Goal: Task Accomplishment & Management: Manage account settings

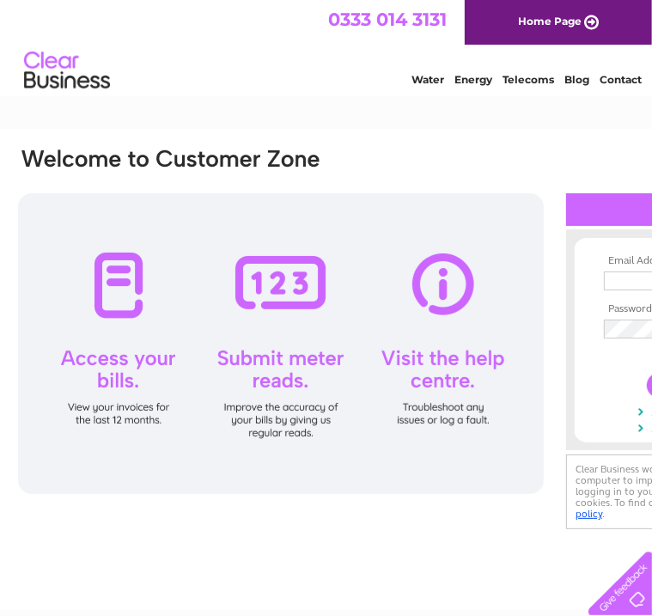
click at [536, 76] on link "Telecoms" at bounding box center [528, 79] width 52 height 13
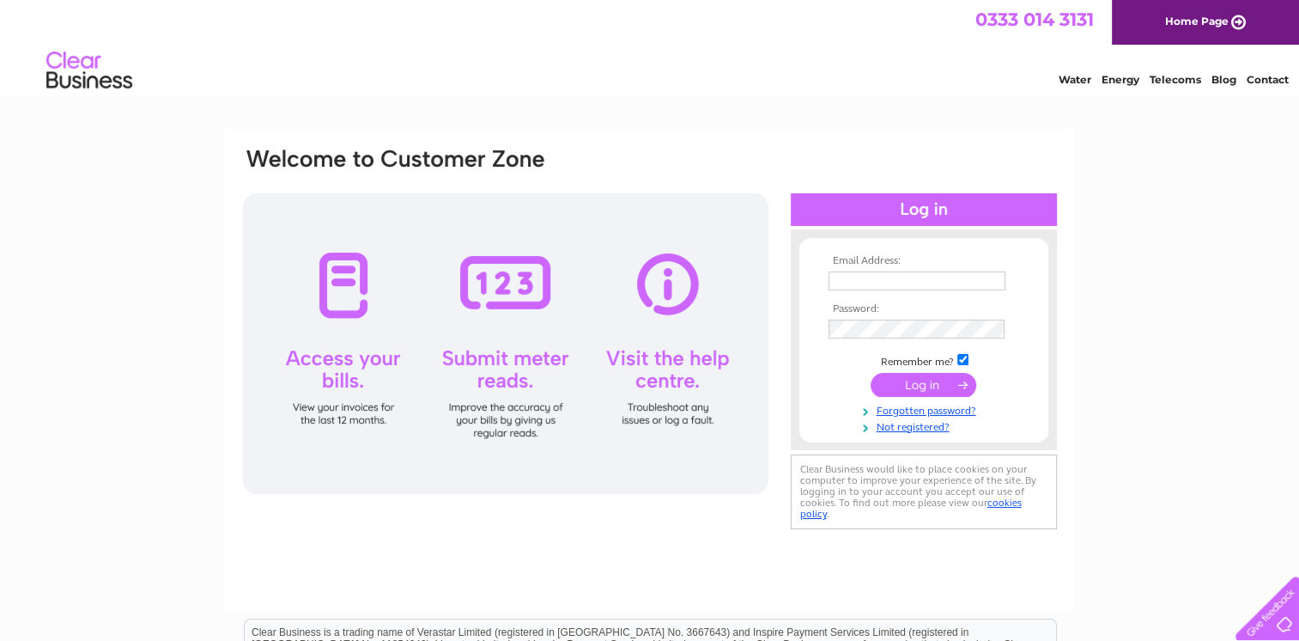
type input "[EMAIL_ADDRESS][DOMAIN_NAME]"
click at [319, 318] on div at bounding box center [506, 343] width 526 height 301
click at [338, 369] on div at bounding box center [506, 343] width 526 height 301
click at [897, 384] on input "submit" at bounding box center [924, 385] width 106 height 24
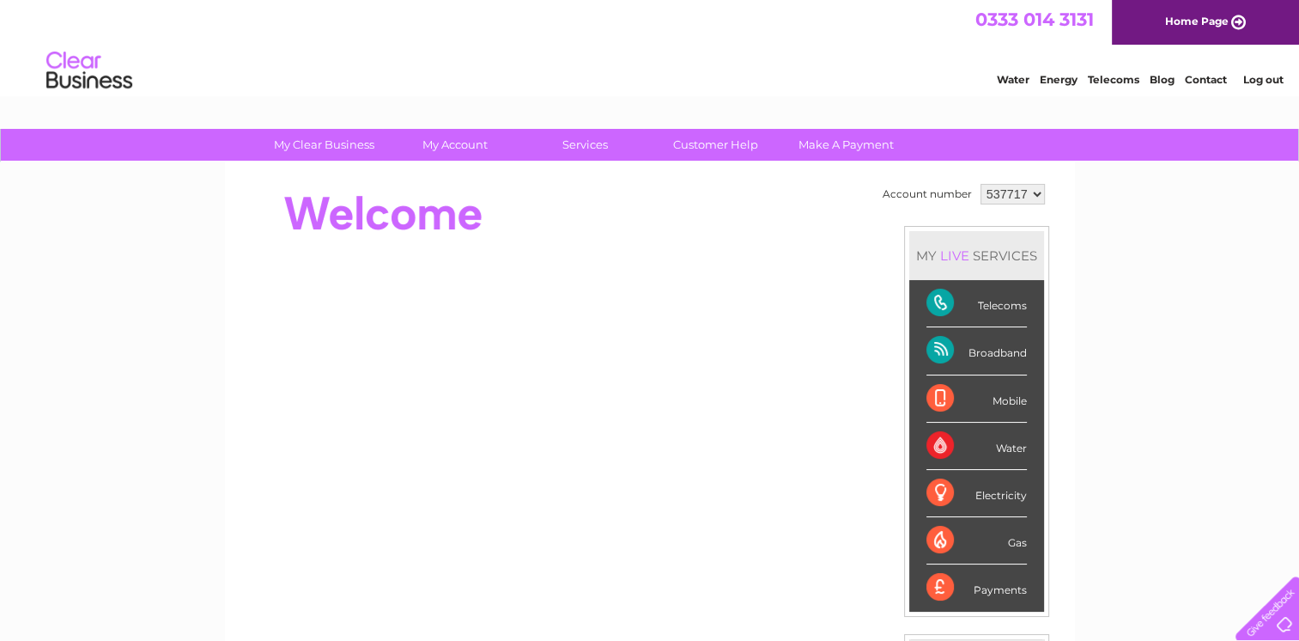
click at [54, 302] on div "My Clear Business Login Details My Details My Preferences Link Account My Accou…" at bounding box center [649, 611] width 1299 height 965
click at [1160, 372] on div "My Clear Business Login Details My Details My Preferences Link Account My Accou…" at bounding box center [649, 611] width 1299 height 965
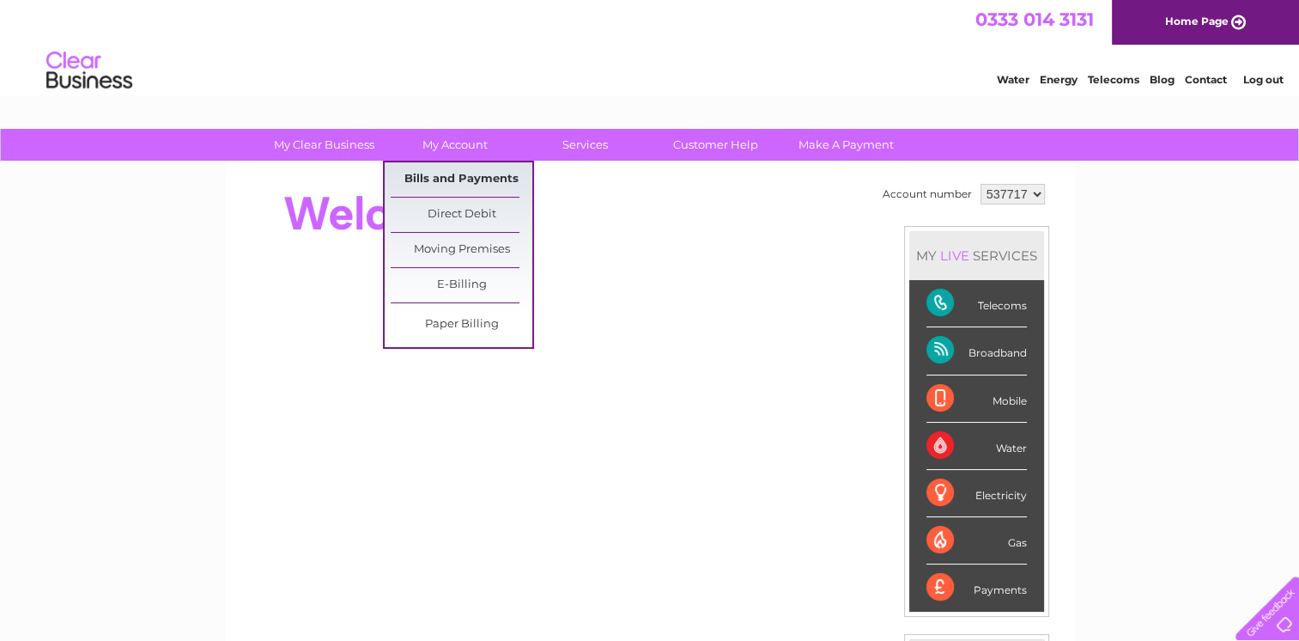
click at [459, 180] on link "Bills and Payments" at bounding box center [462, 179] width 142 height 34
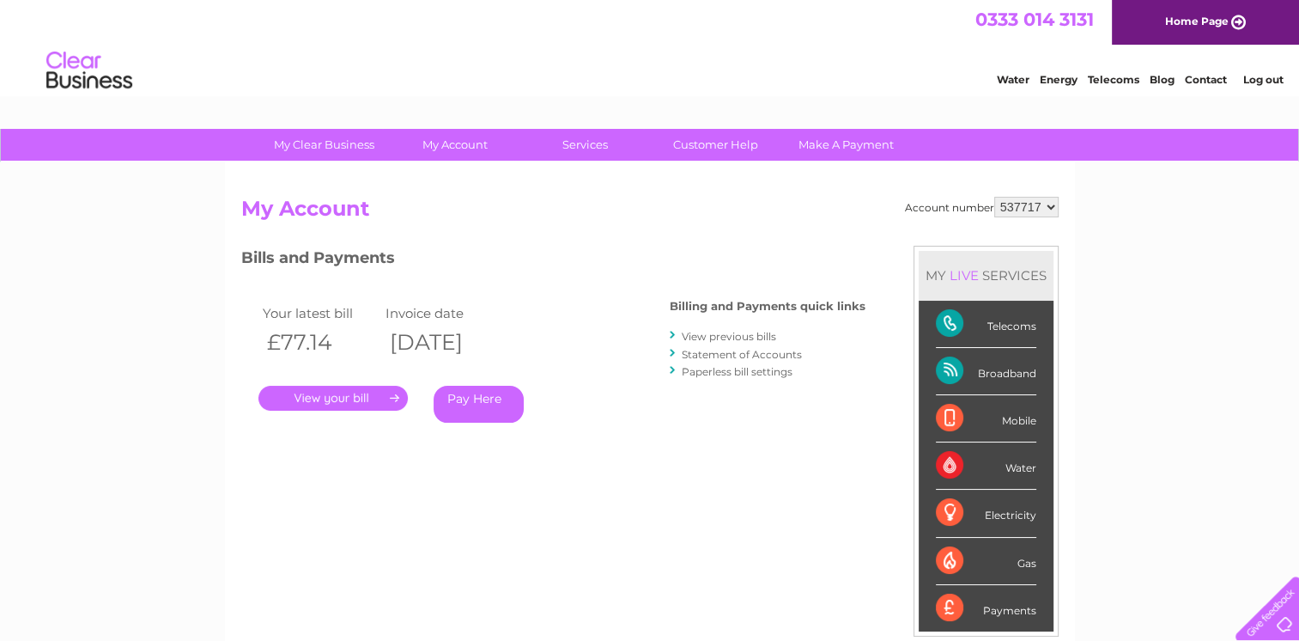
click at [703, 334] on link "View previous bills" at bounding box center [729, 336] width 94 height 13
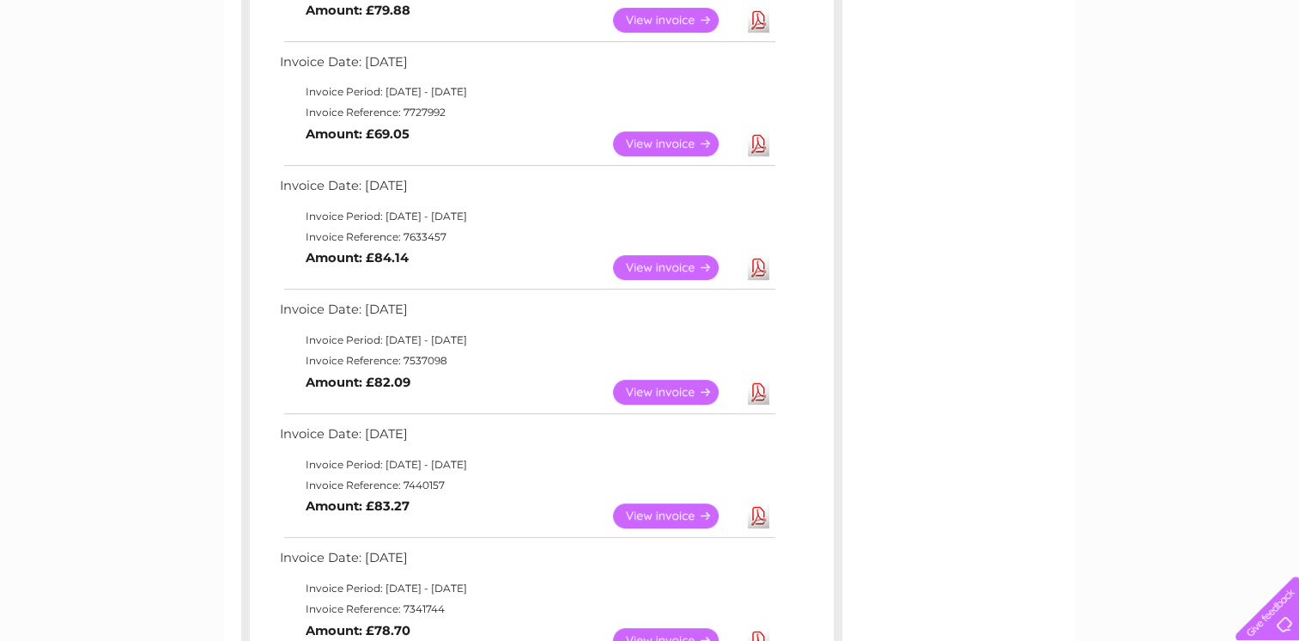
scroll to position [577, 0]
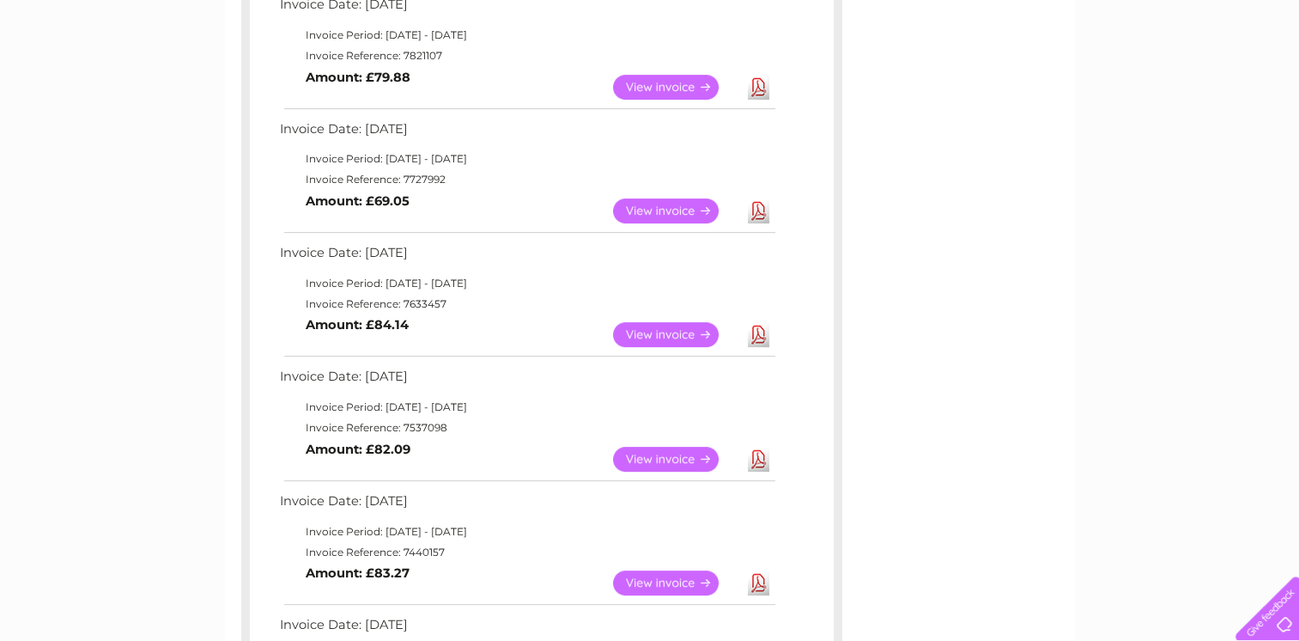
click at [183, 329] on div "My Clear Business Login Details My Details My Preferences Link Account My Accou…" at bounding box center [649, 332] width 1299 height 1560
click at [886, 173] on div "Account number 537717 Previous Invoices Download or view any of your previous i…" at bounding box center [650, 201] width 850 height 1232
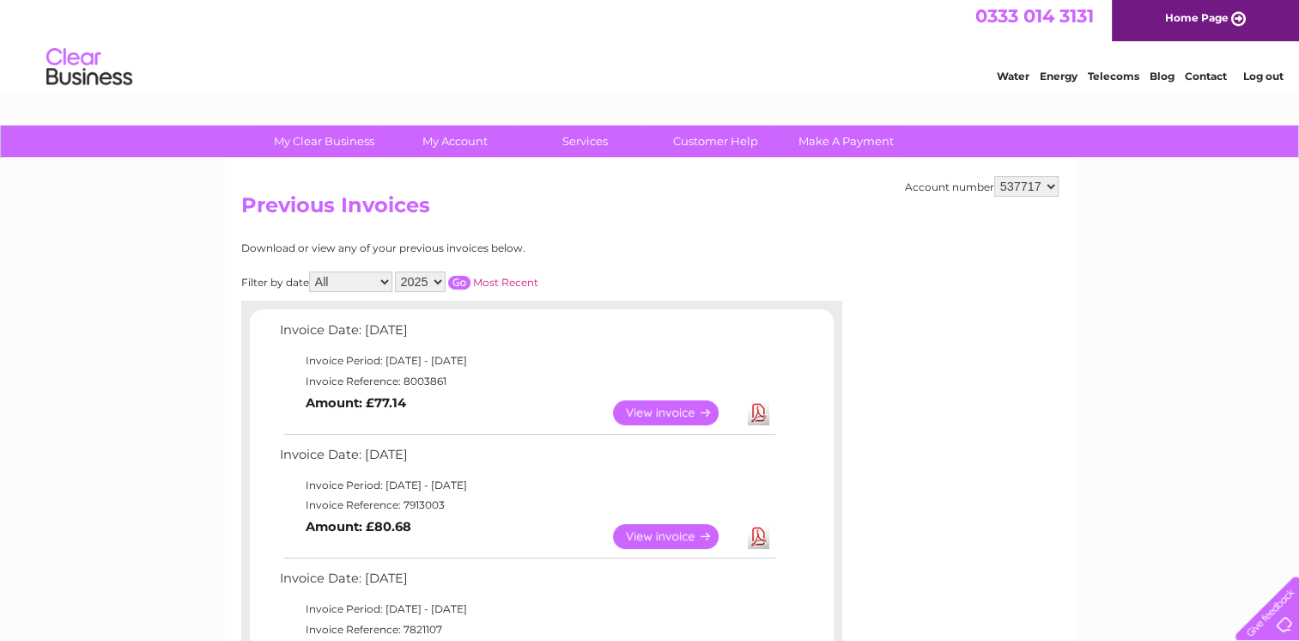
scroll to position [0, 0]
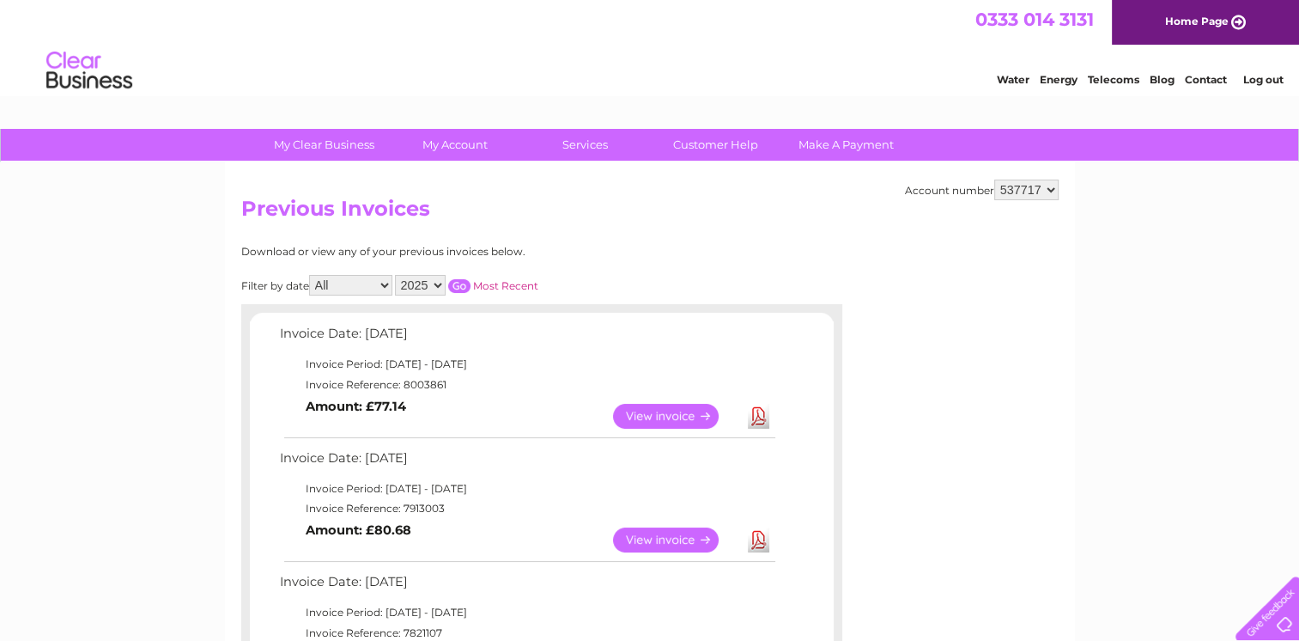
click at [678, 411] on link "View" at bounding box center [676, 416] width 126 height 25
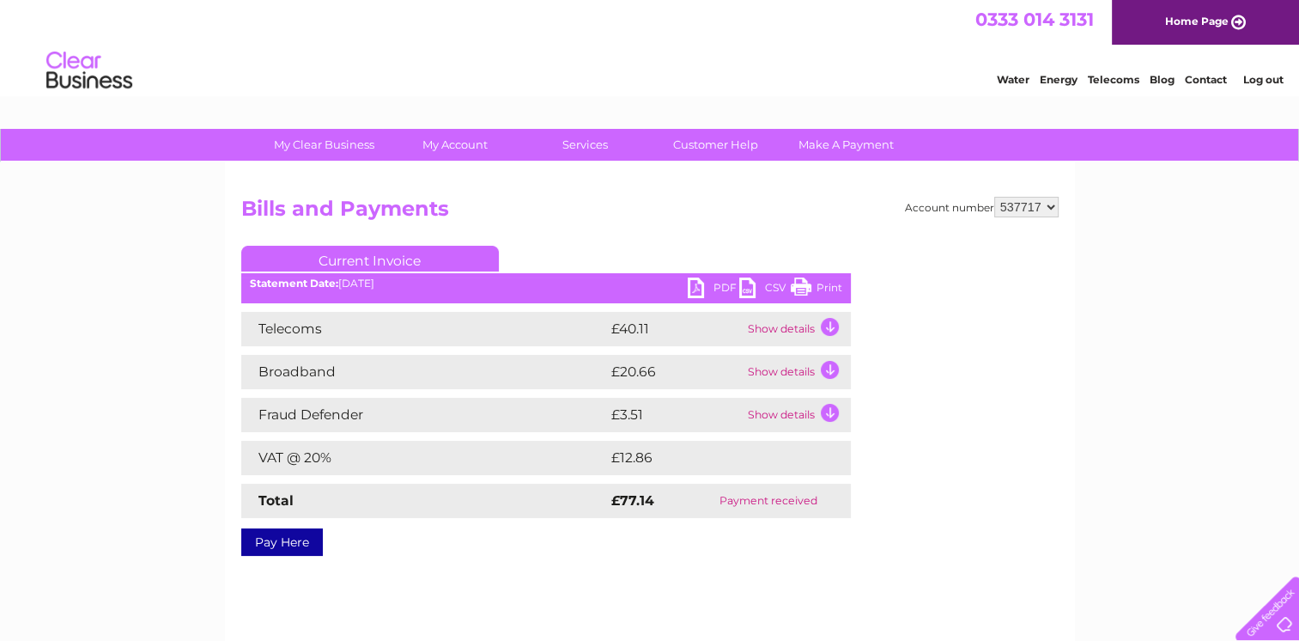
click at [809, 283] on link "Print" at bounding box center [817, 289] width 52 height 25
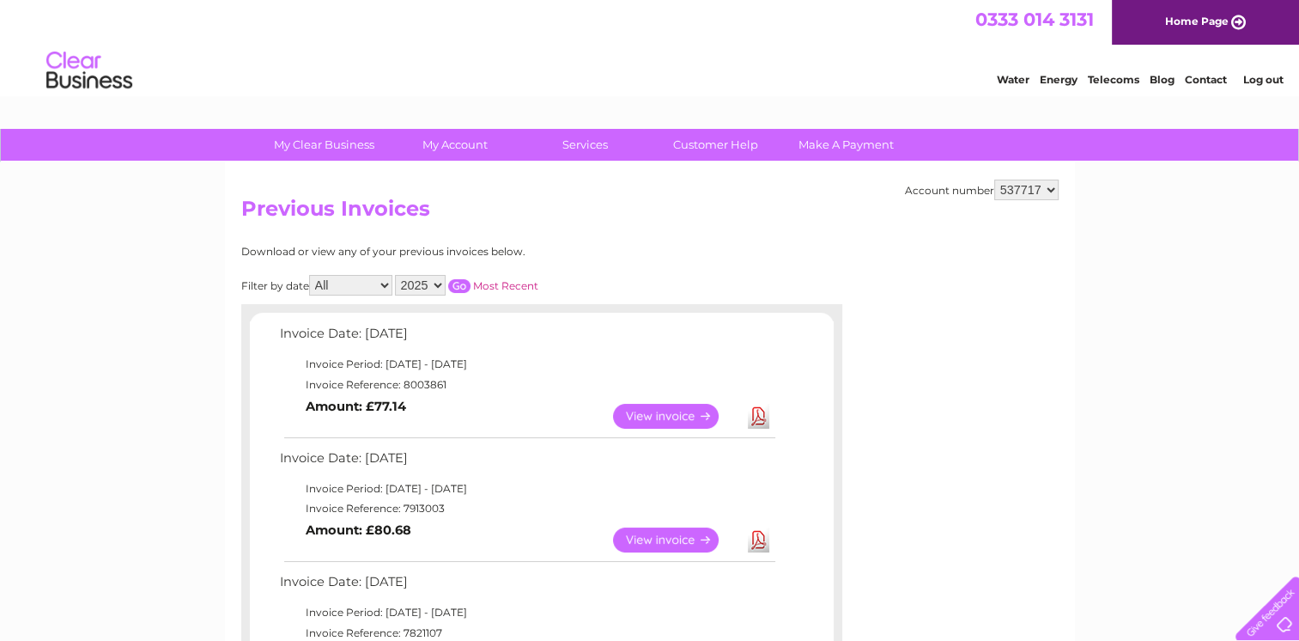
click at [647, 538] on link "View" at bounding box center [676, 539] width 126 height 25
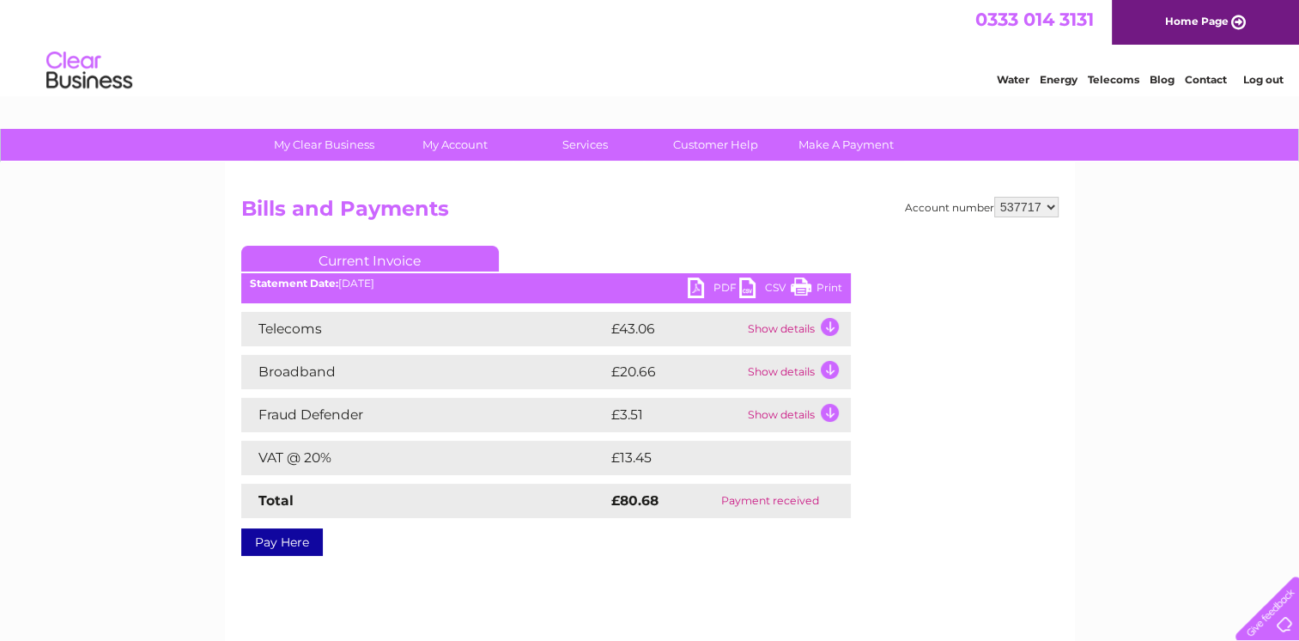
click at [814, 286] on link "Print" at bounding box center [817, 289] width 52 height 25
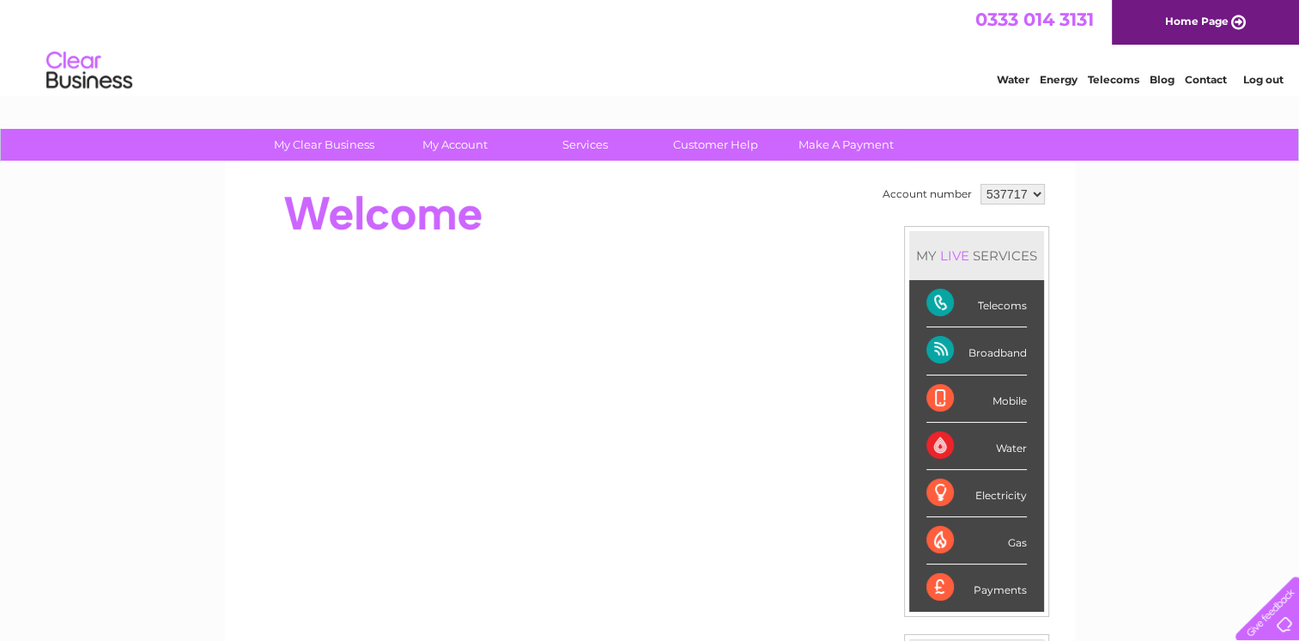
click at [944, 301] on div "Telecoms" at bounding box center [977, 303] width 100 height 47
click at [1206, 376] on div "My Clear Business Login Details My Details My Preferences Link Account My Accou…" at bounding box center [649, 611] width 1299 height 965
click at [1137, 323] on div "My Clear Business Login Details My Details My Preferences Link Account My Accou…" at bounding box center [649, 611] width 1299 height 965
click at [947, 302] on div "Telecoms" at bounding box center [977, 303] width 100 height 47
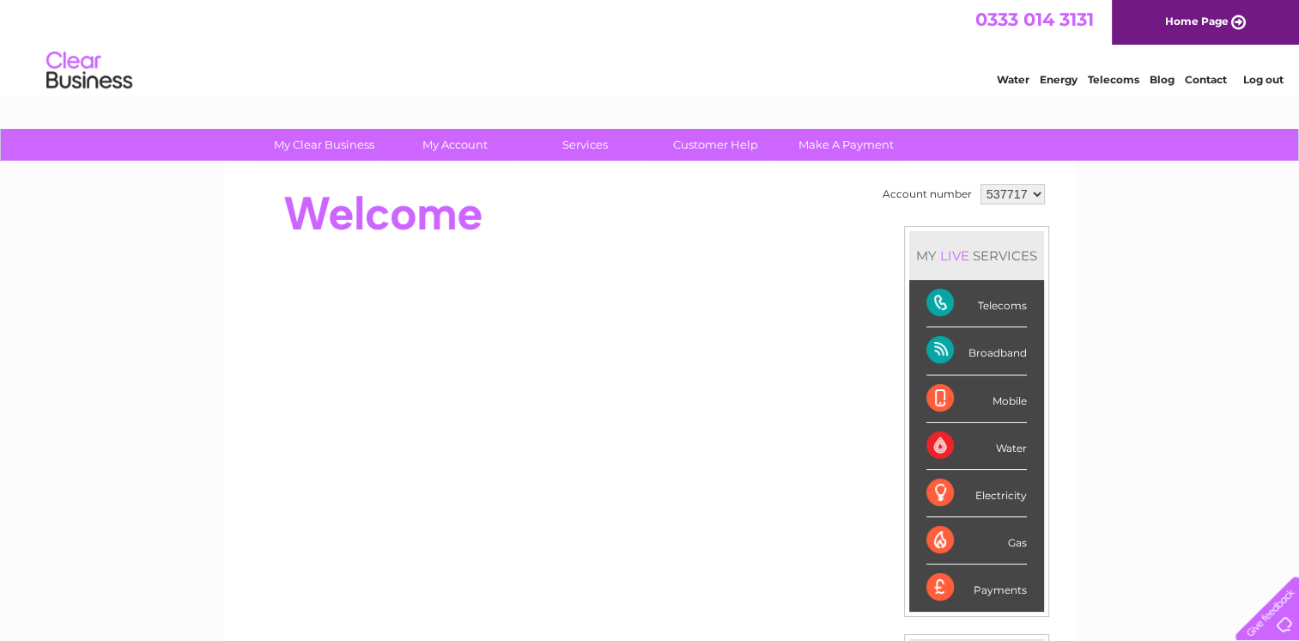
click at [947, 302] on div "Telecoms" at bounding box center [977, 303] width 100 height 47
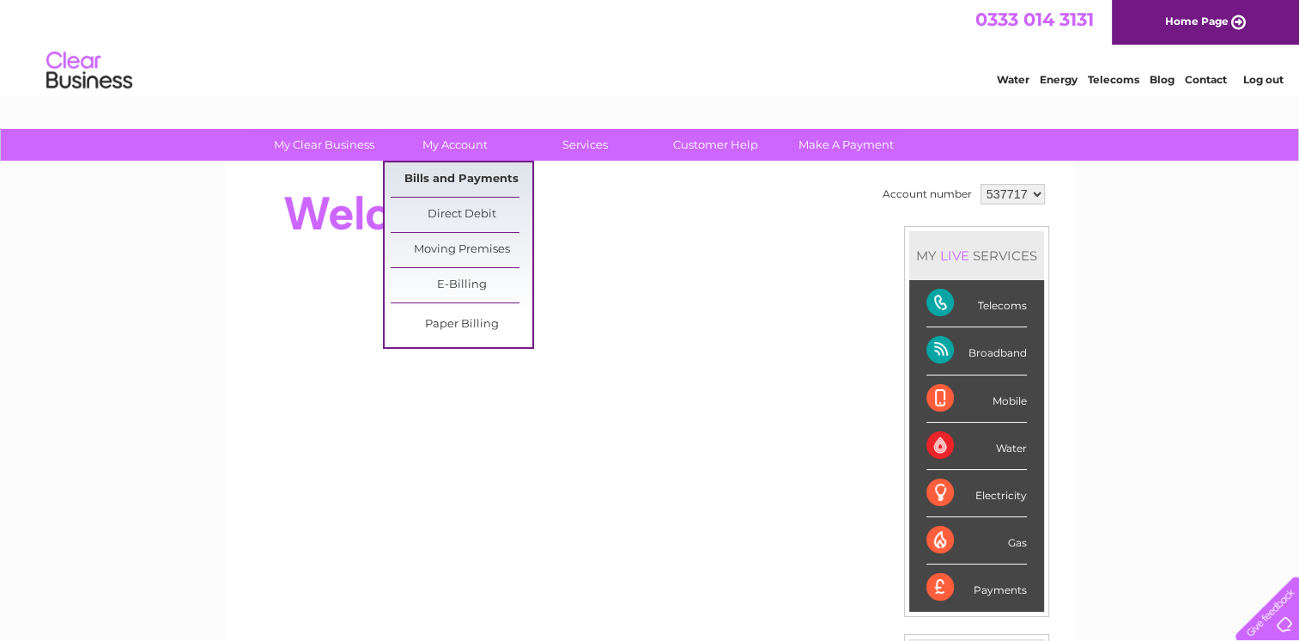
click at [468, 175] on link "Bills and Payments" at bounding box center [462, 179] width 142 height 34
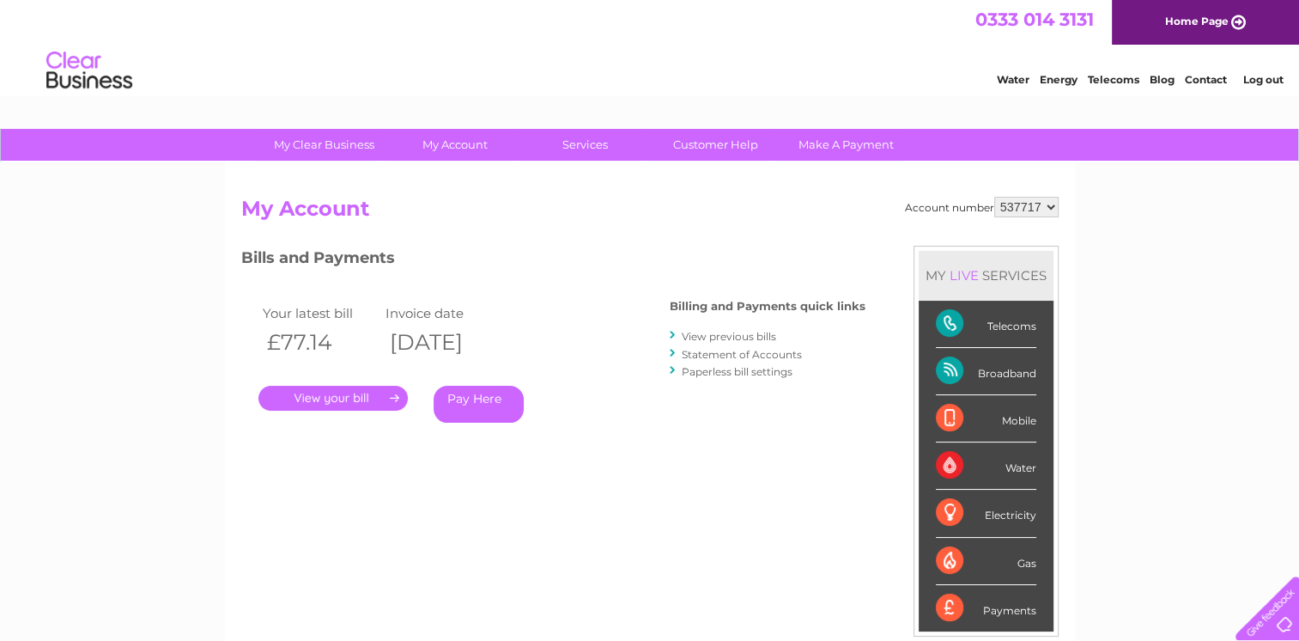
click at [739, 336] on link "View previous bills" at bounding box center [729, 336] width 94 height 13
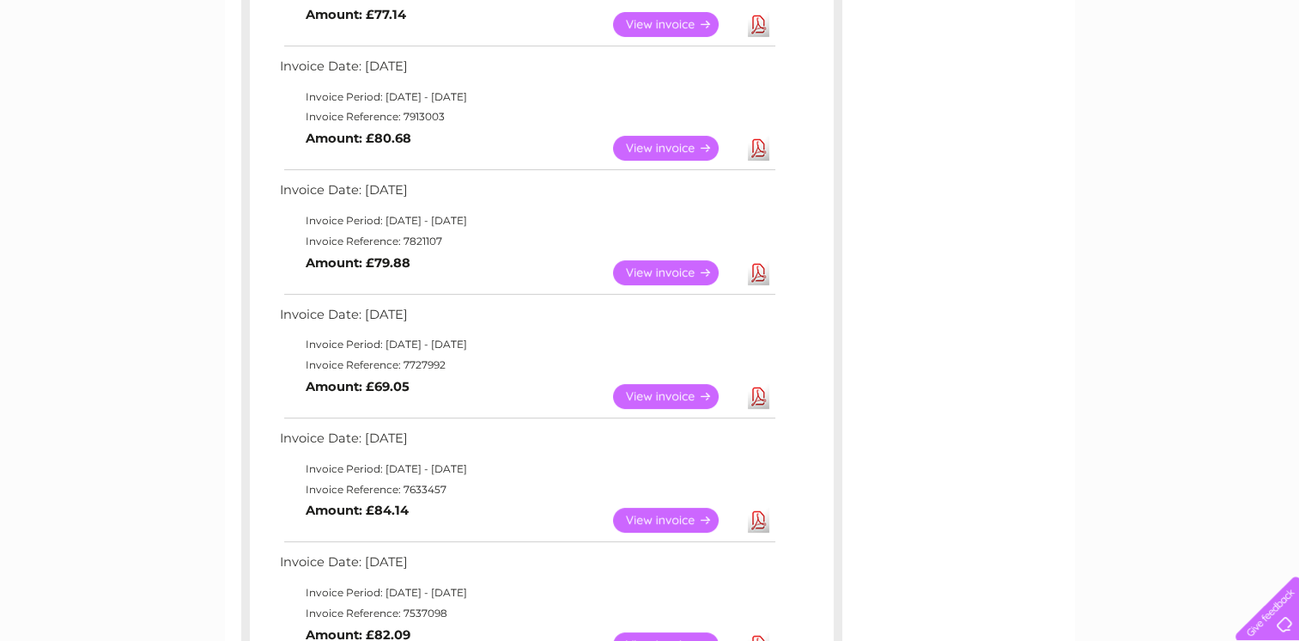
scroll to position [412, 0]
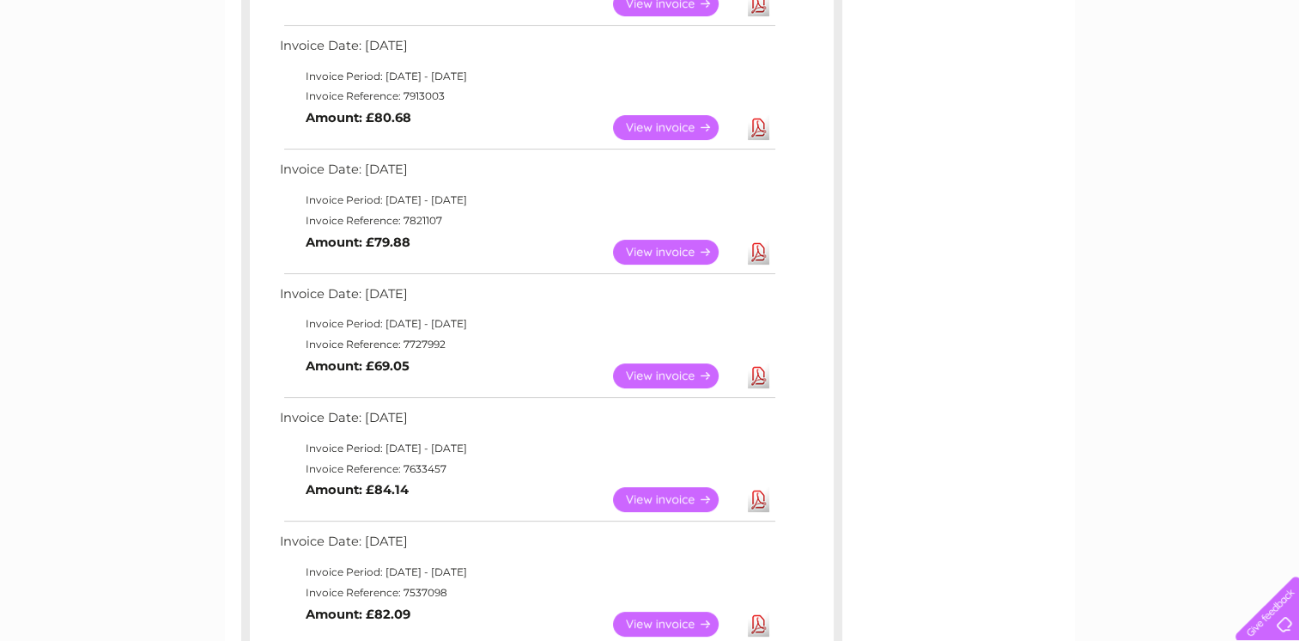
click at [672, 249] on link "View" at bounding box center [676, 252] width 126 height 25
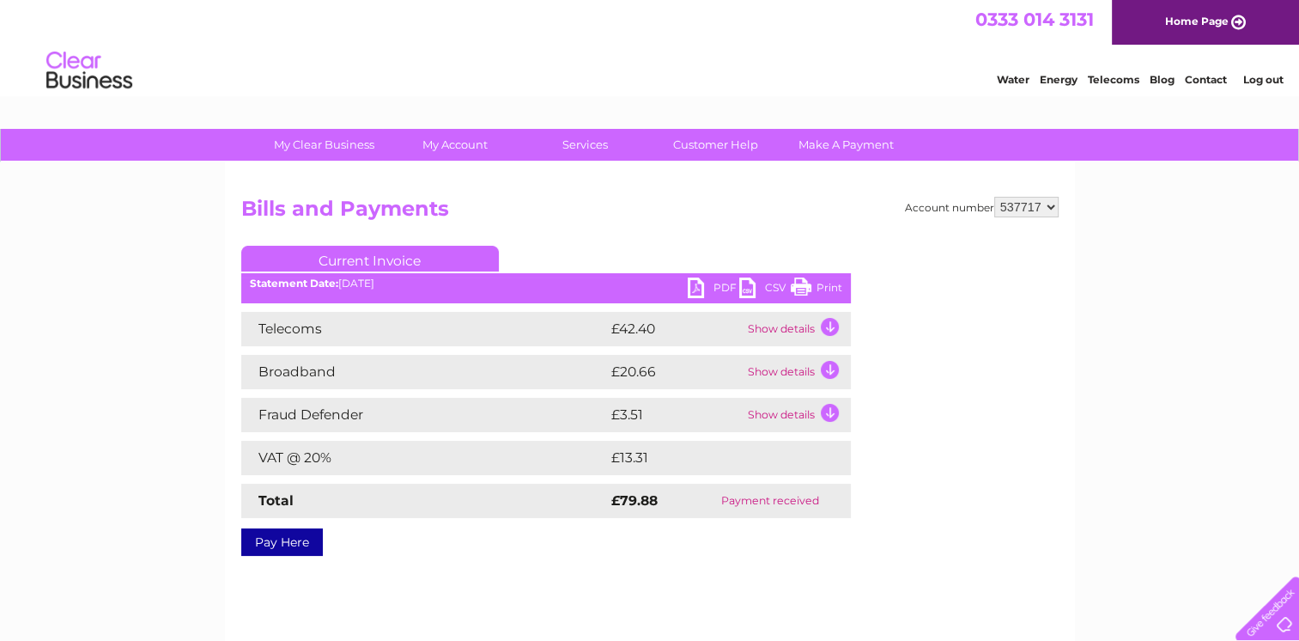
click at [811, 281] on link "Print" at bounding box center [817, 289] width 52 height 25
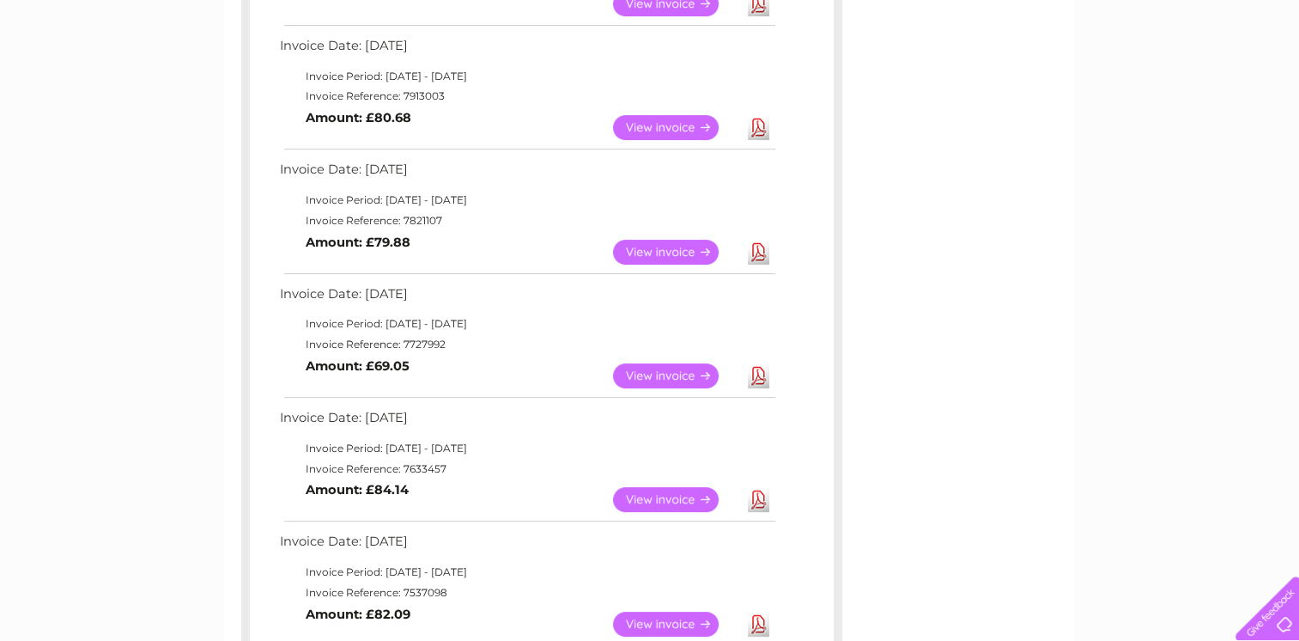
click at [1026, 156] on div "Account number 537717 Previous Invoices Download or view any of your previous i…" at bounding box center [650, 366] width 850 height 1232
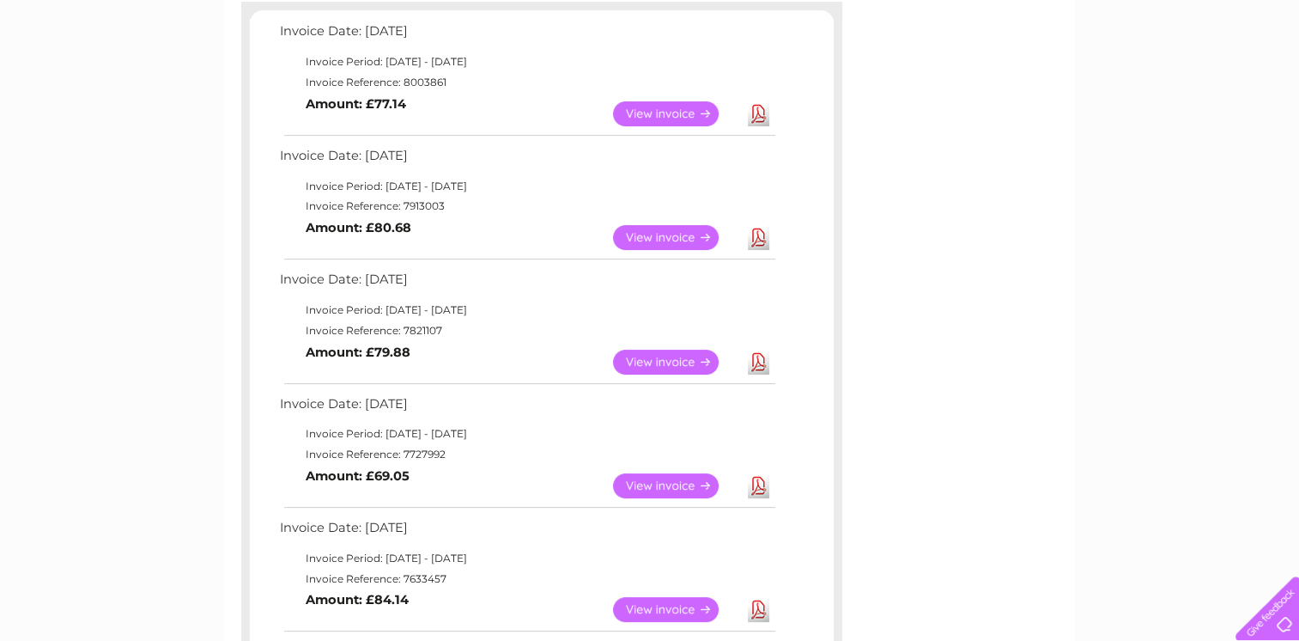
scroll to position [344, 0]
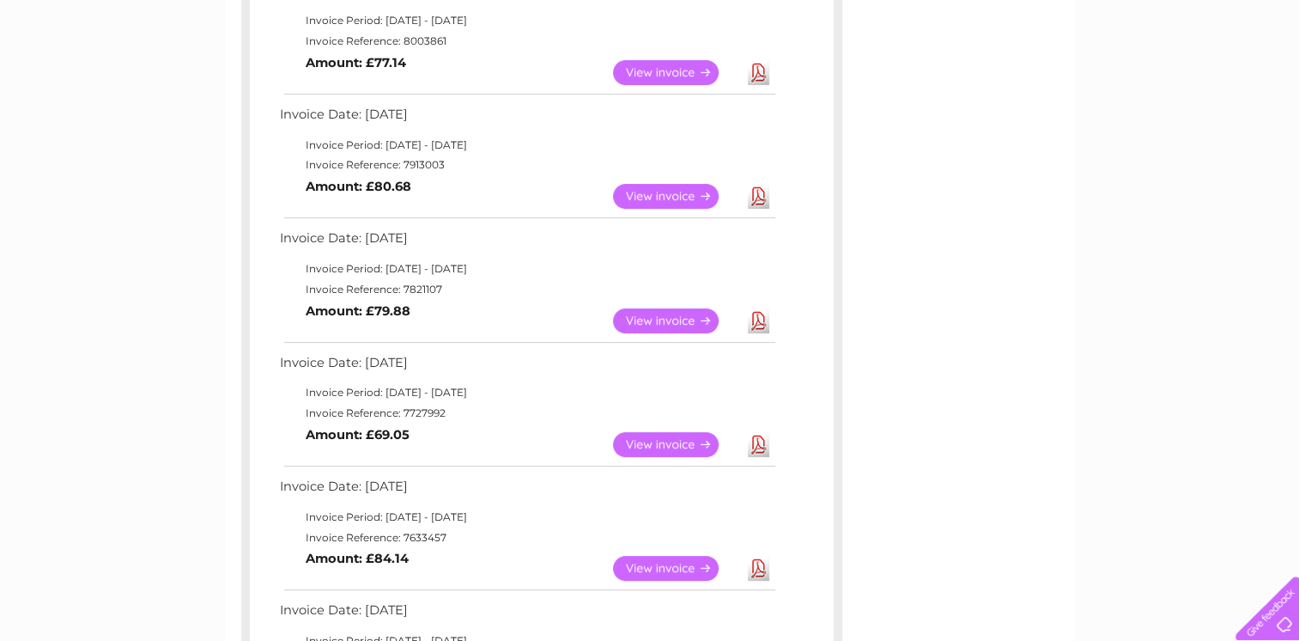
click at [660, 440] on link "View" at bounding box center [676, 444] width 126 height 25
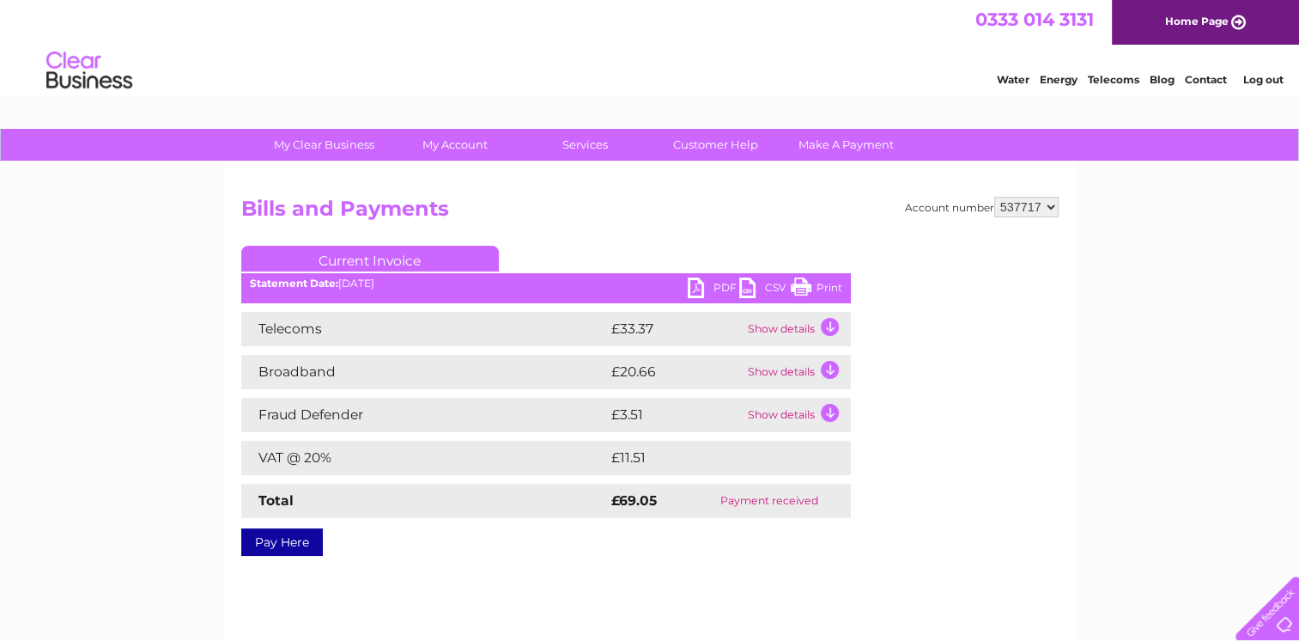
click at [818, 285] on link "Print" at bounding box center [817, 289] width 52 height 25
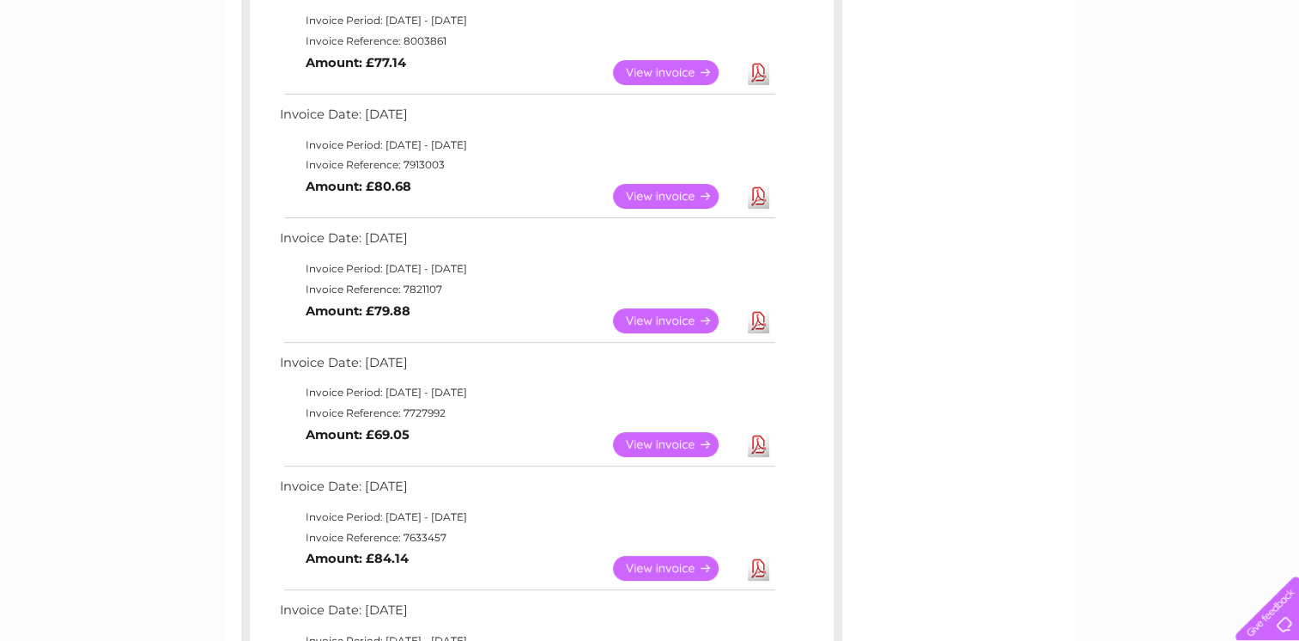
click at [664, 565] on link "View" at bounding box center [676, 568] width 126 height 25
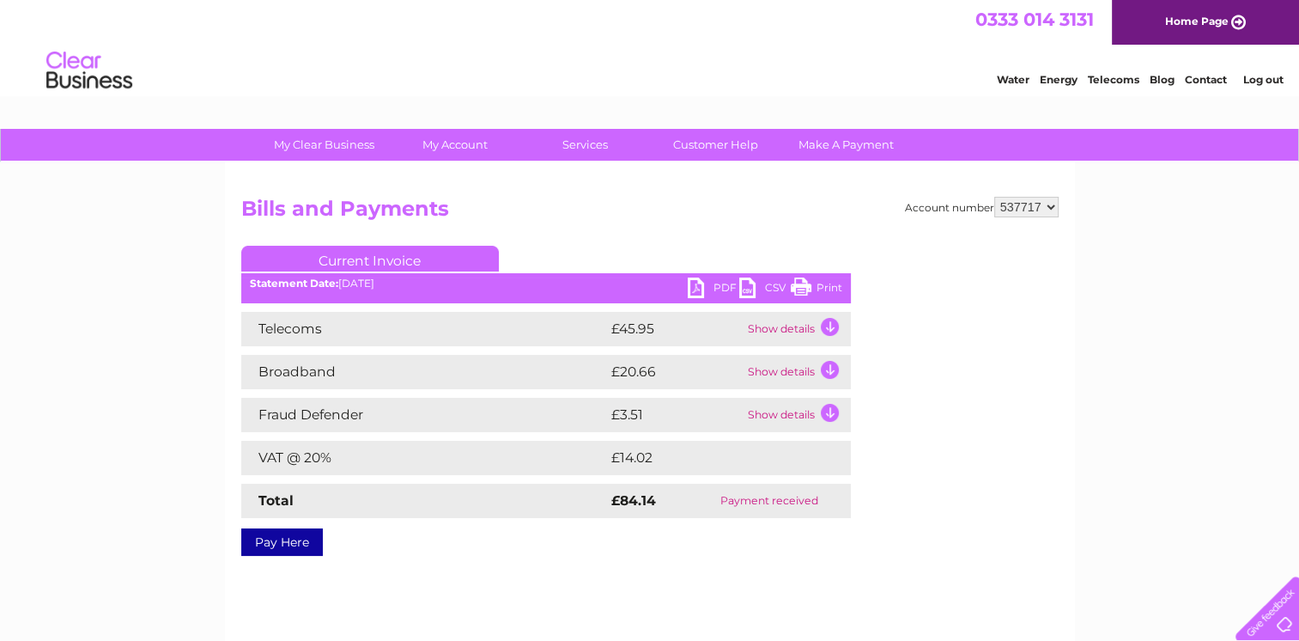
click at [831, 281] on link "Print" at bounding box center [817, 289] width 52 height 25
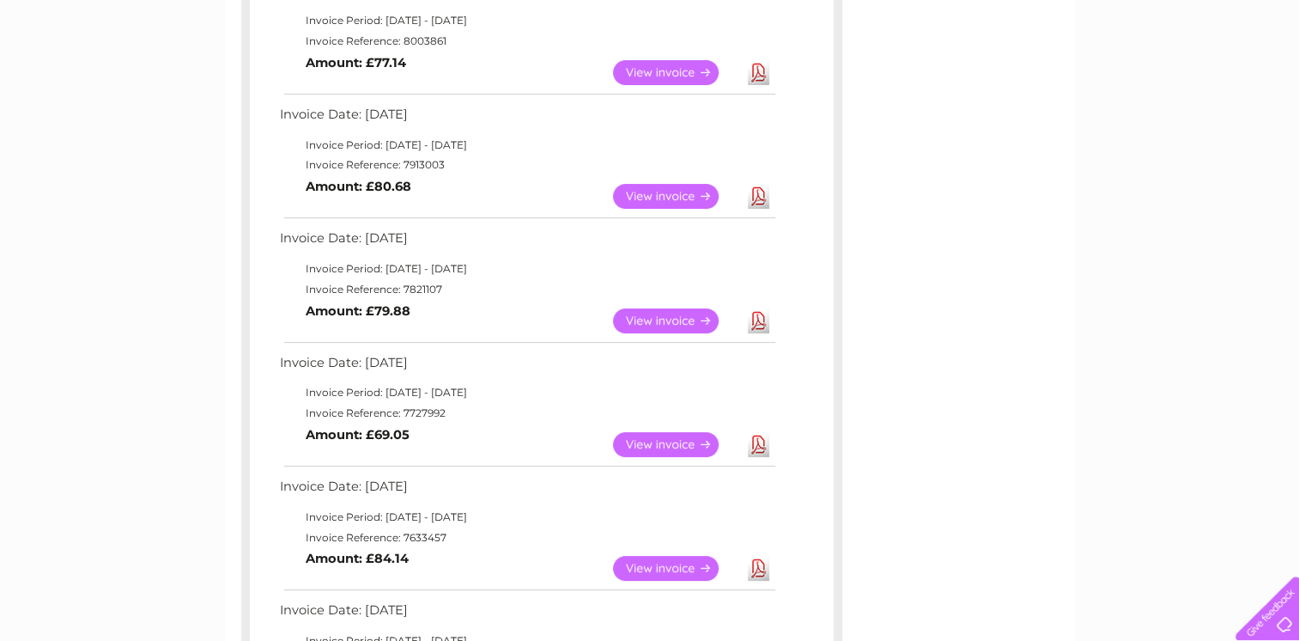
click at [920, 349] on div "Account number 537717 Previous Invoices Download or view any of your previous i…" at bounding box center [650, 435] width 850 height 1232
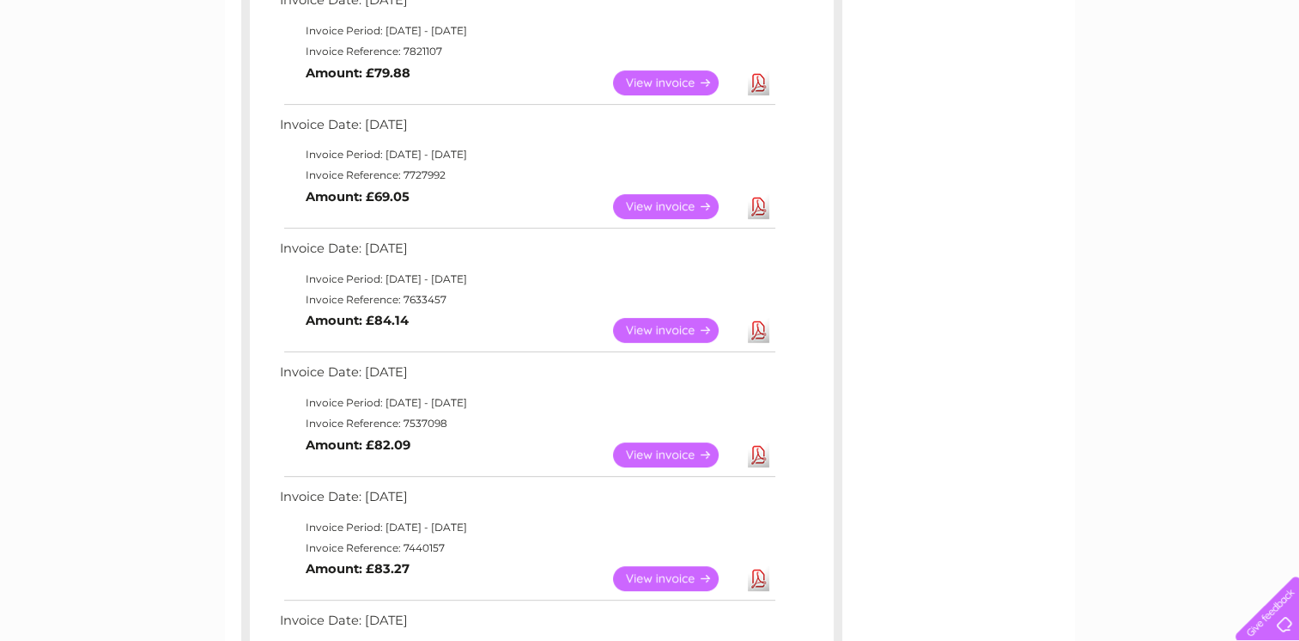
scroll to position [584, 0]
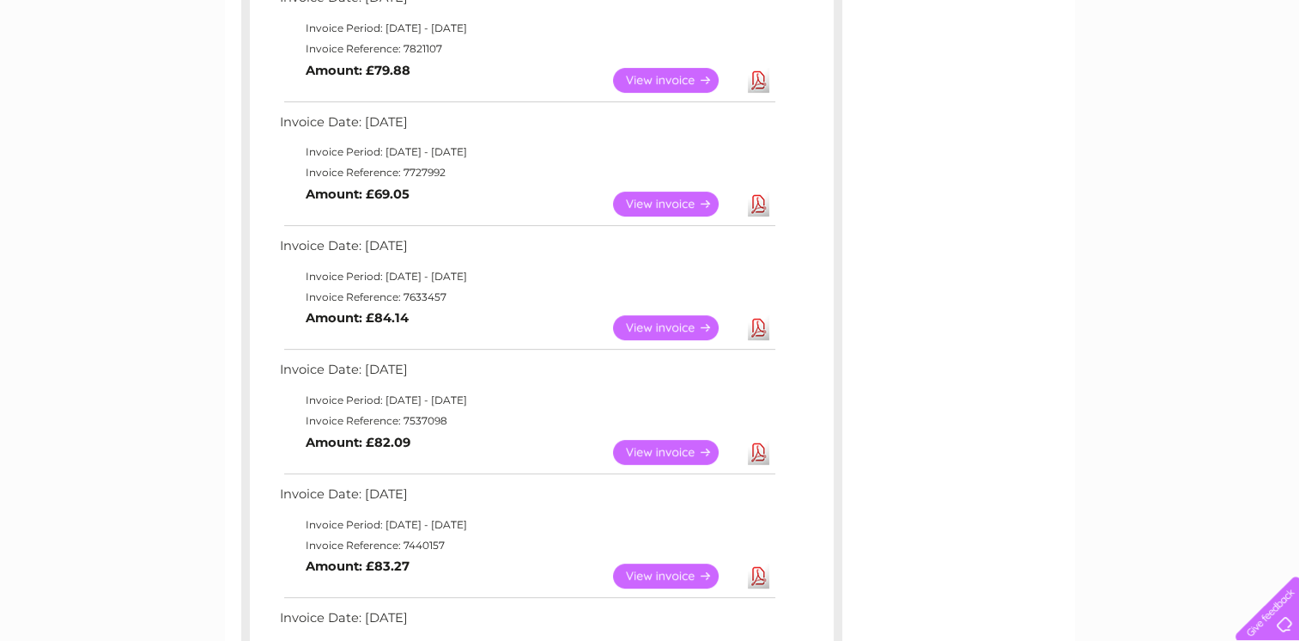
click at [681, 455] on link "View" at bounding box center [676, 452] width 126 height 25
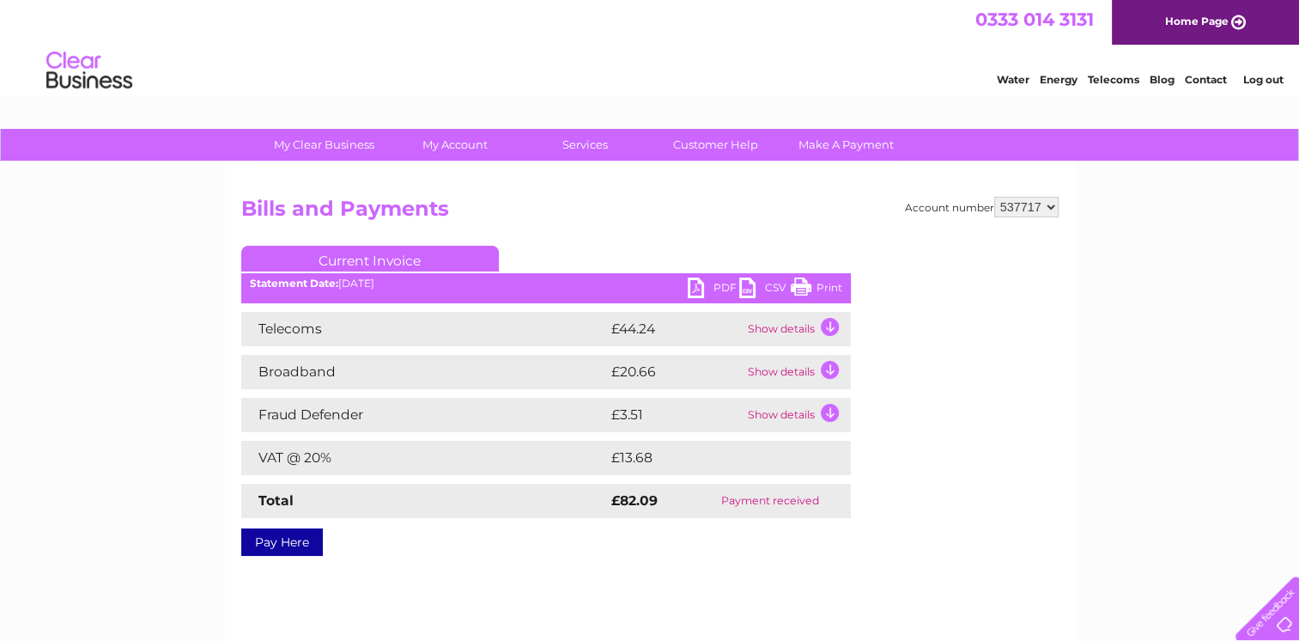
click at [818, 288] on link "Print" at bounding box center [817, 289] width 52 height 25
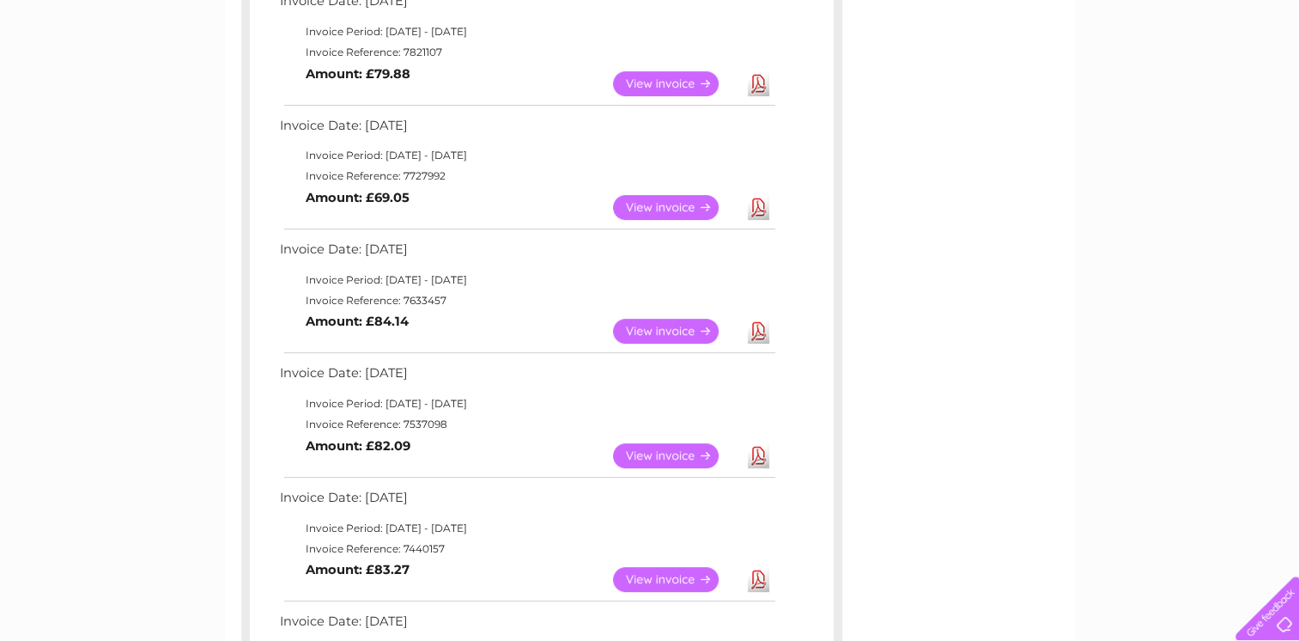
click at [652, 579] on link "View" at bounding box center [676, 579] width 126 height 25
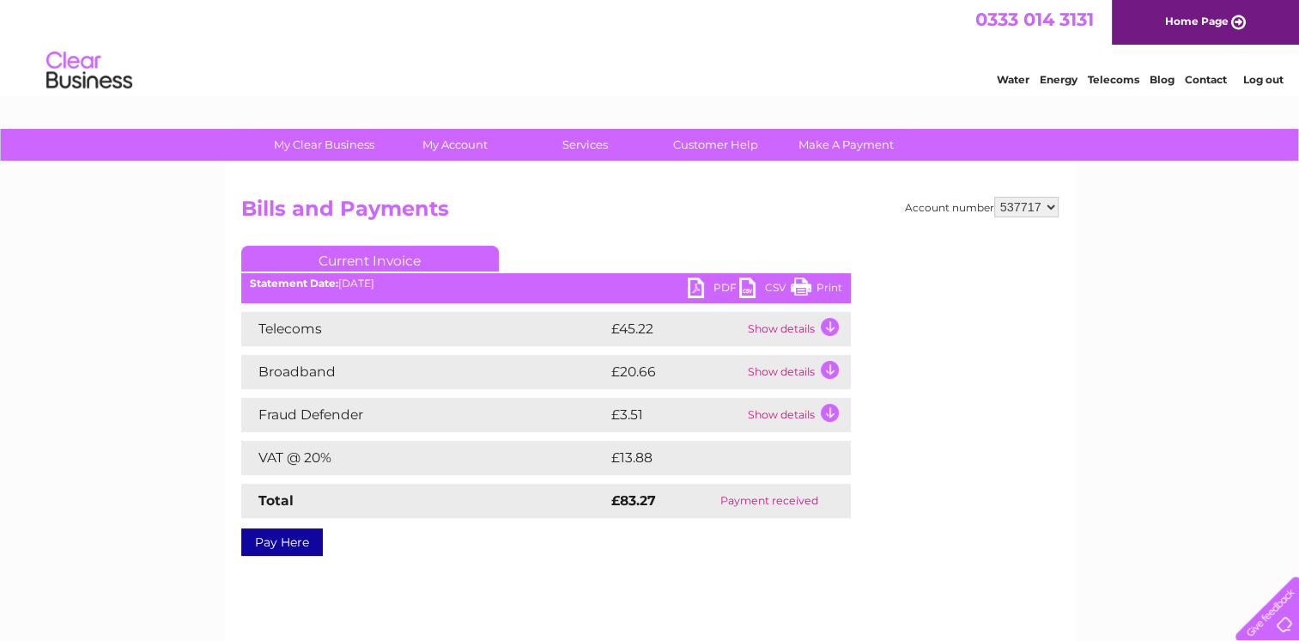
click at [825, 281] on link "Print" at bounding box center [817, 289] width 52 height 25
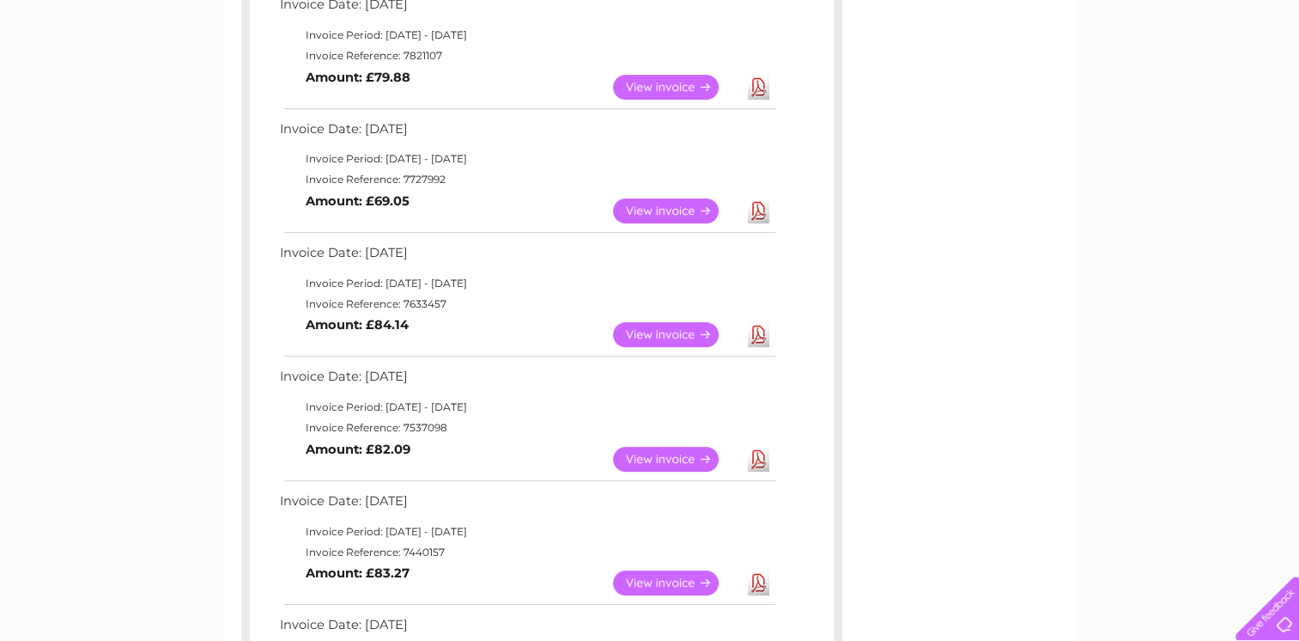
click at [136, 400] on div "My Clear Business Login Details My Details My Preferences Link Account My Accou…" at bounding box center [649, 332] width 1299 height 1560
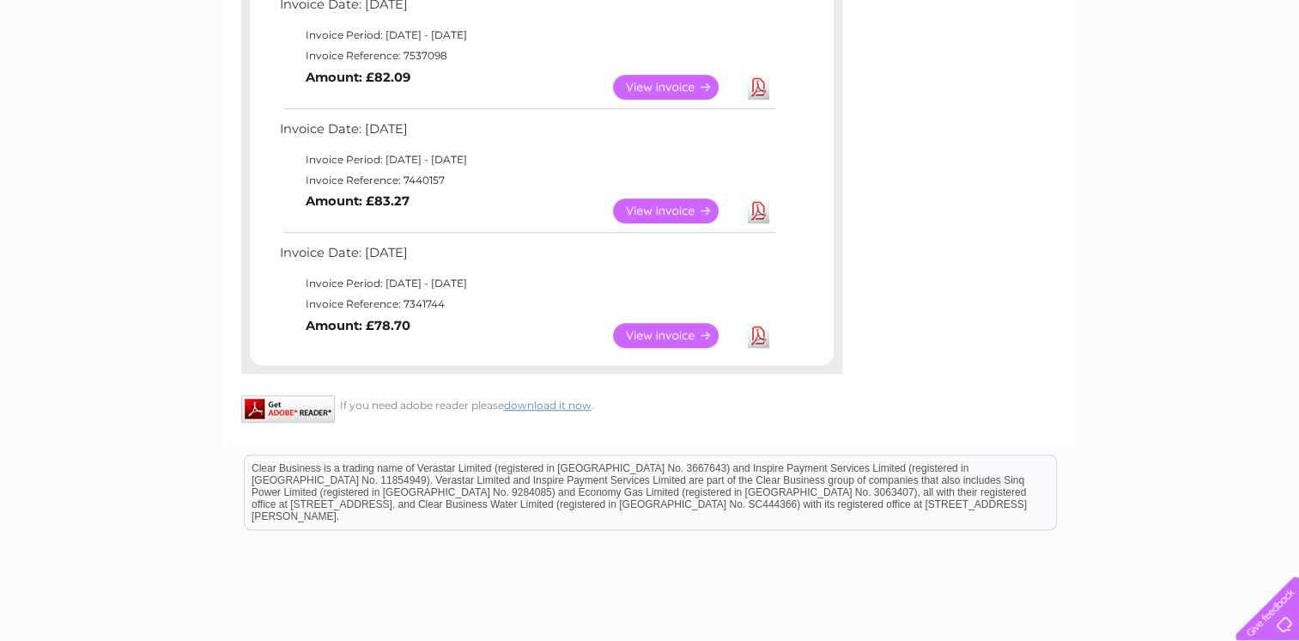
scroll to position [989, 0]
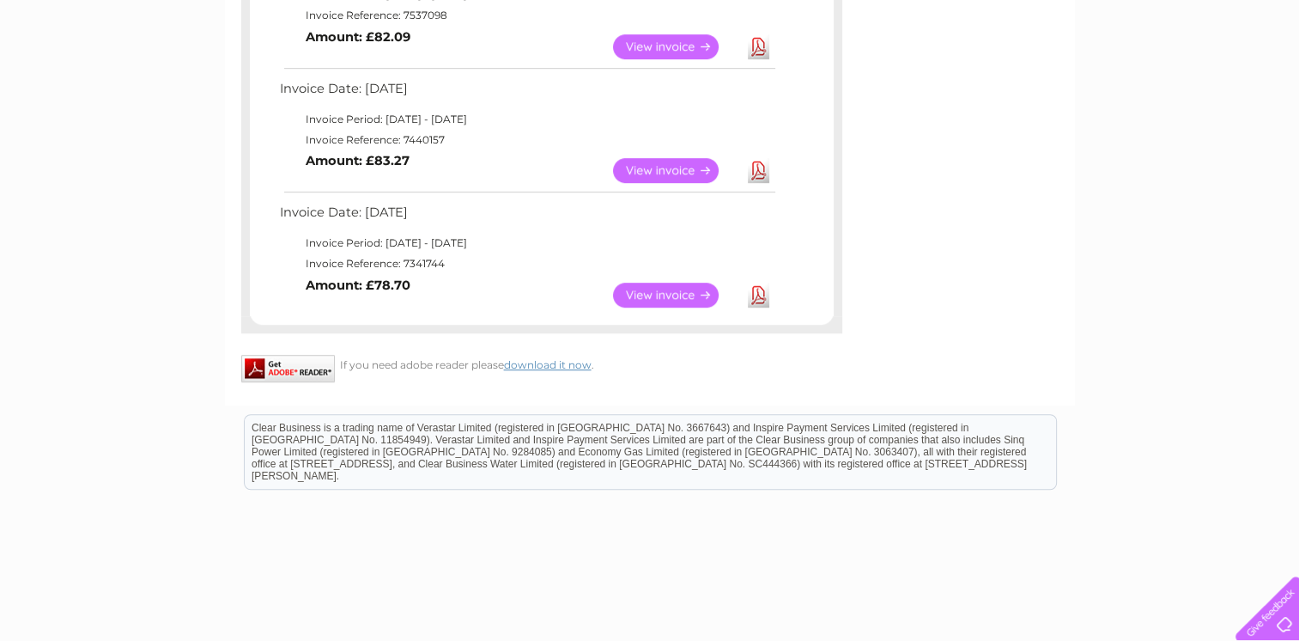
click at [659, 295] on link "View" at bounding box center [676, 295] width 126 height 25
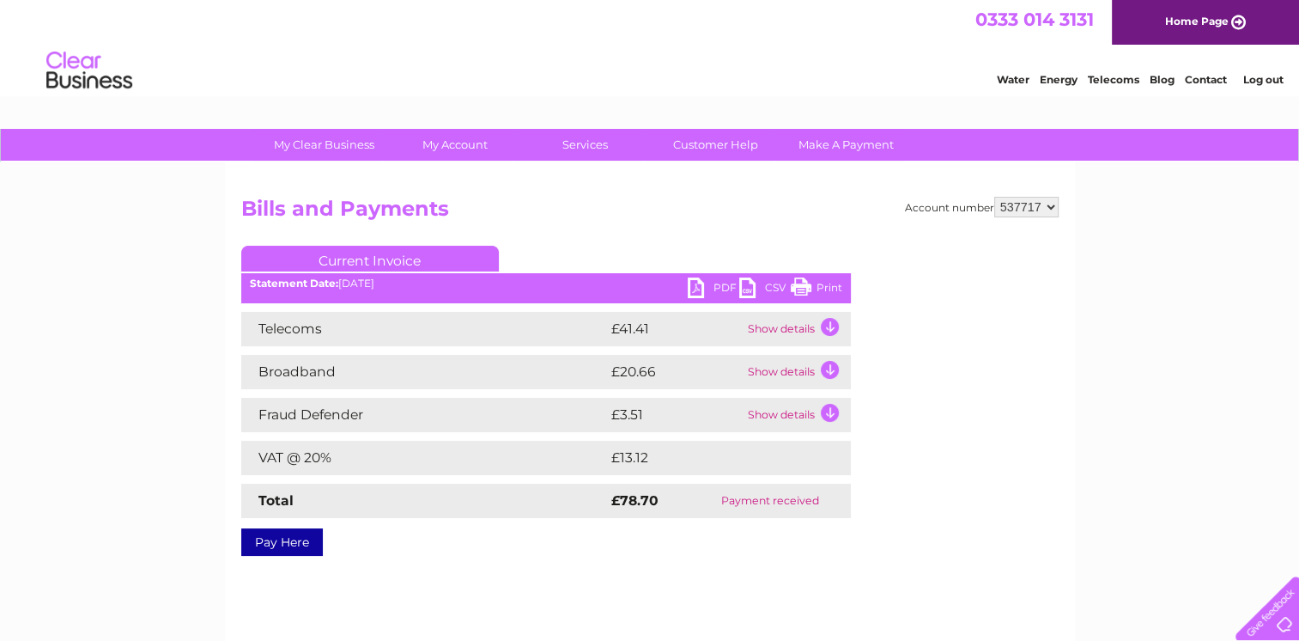
click at [826, 280] on link "Print" at bounding box center [817, 289] width 52 height 25
click at [600, 199] on h2 "Bills and Payments" at bounding box center [650, 213] width 818 height 33
